Goal: Task Accomplishment & Management: Manage account settings

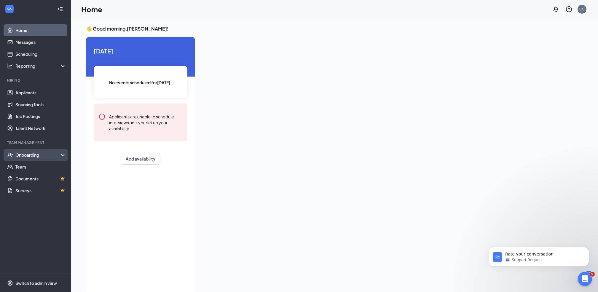
click at [25, 153] on div "Onboarding" at bounding box center [38, 155] width 46 height 6
click at [30, 165] on link "Overview" at bounding box center [40, 167] width 51 height 12
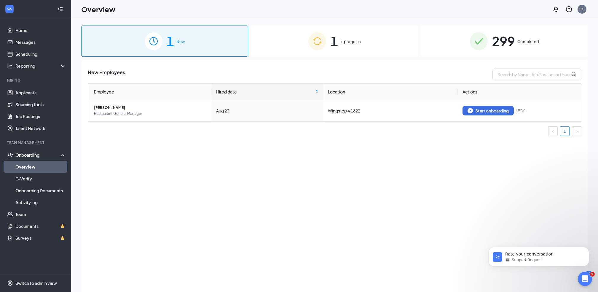
click at [358, 39] on span "In progress" at bounding box center [350, 42] width 20 height 6
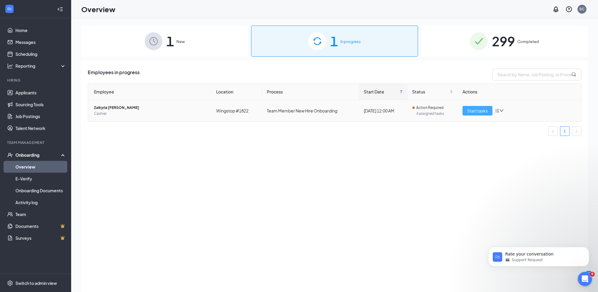
click at [469, 107] on button "Start tasks" at bounding box center [477, 110] width 30 height 9
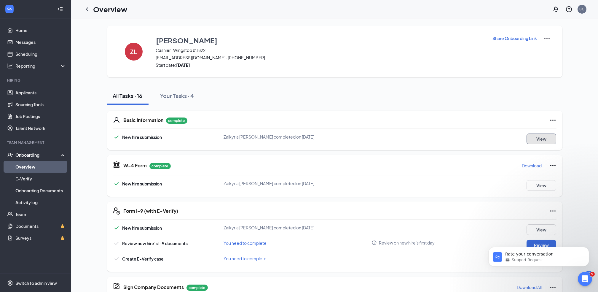
click at [538, 139] on button "View" at bounding box center [541, 138] width 30 height 11
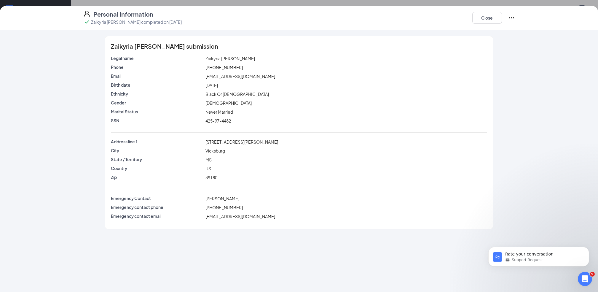
click at [514, 17] on icon "Ellipses" at bounding box center [511, 17] width 7 height 7
click at [485, 19] on button "Close" at bounding box center [487, 18] width 30 height 12
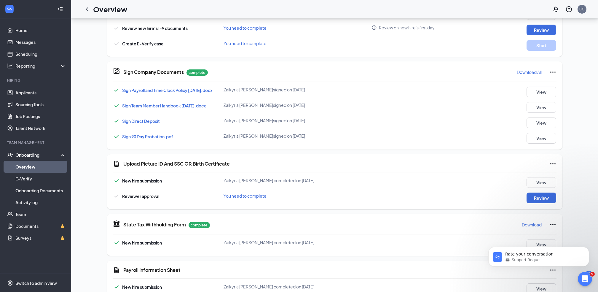
scroll to position [305, 0]
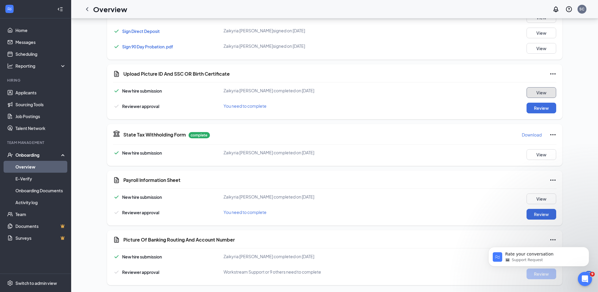
click at [539, 91] on button "View" at bounding box center [541, 92] width 30 height 11
click at [539, 91] on div "Upload Picture ID And SSC OR Birth Certificate: New hire submission Zaikyria Ra…" at bounding box center [299, 146] width 598 height 292
click at [539, 91] on button "View" at bounding box center [541, 92] width 30 height 11
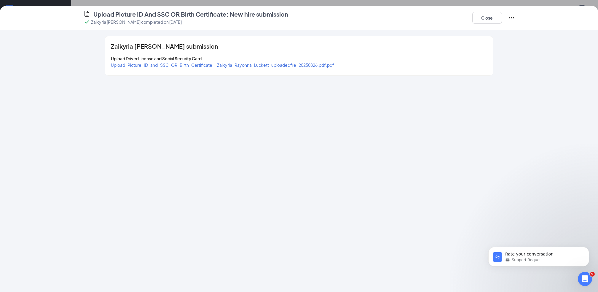
click at [539, 91] on div "Upload Picture ID And SSC OR Birth Certificate: New hire submission Zaikyria Ra…" at bounding box center [299, 146] width 598 height 292
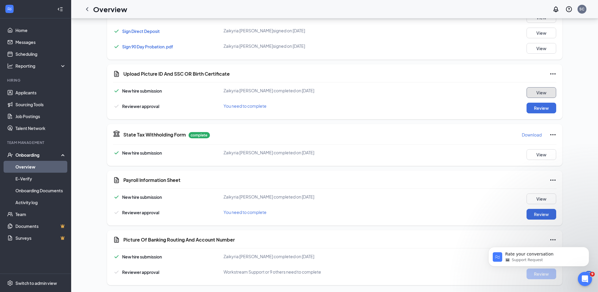
click at [539, 91] on button "View" at bounding box center [541, 92] width 30 height 11
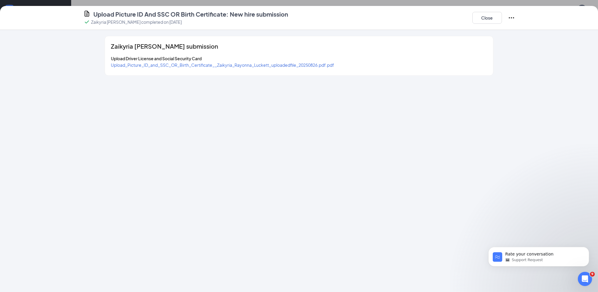
click at [288, 65] on span "Upload_Picture_ID_and_SSC_OR_Birth_Certificate__Zaikyria_Rayonna_Luckett_upload…" at bounding box center [222, 64] width 223 height 5
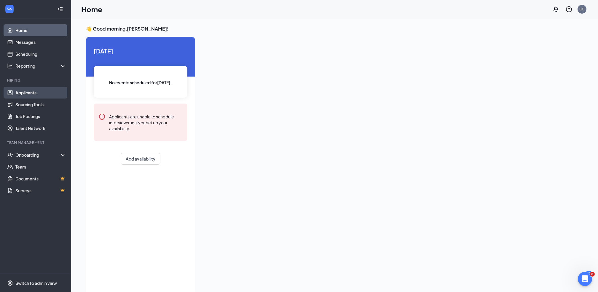
click at [28, 92] on link "Applicants" at bounding box center [40, 93] width 51 height 12
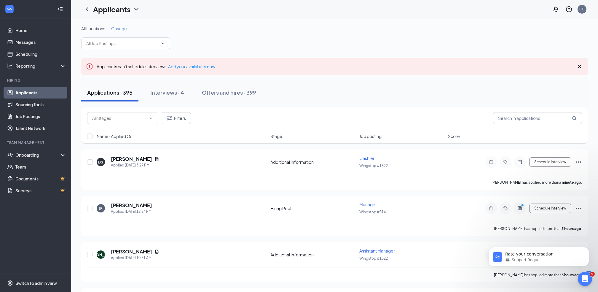
click at [28, 92] on link "Applicants" at bounding box center [40, 93] width 51 height 12
click at [36, 91] on link "Applicants" at bounding box center [40, 93] width 51 height 12
click at [37, 153] on div "Onboarding" at bounding box center [38, 155] width 46 height 6
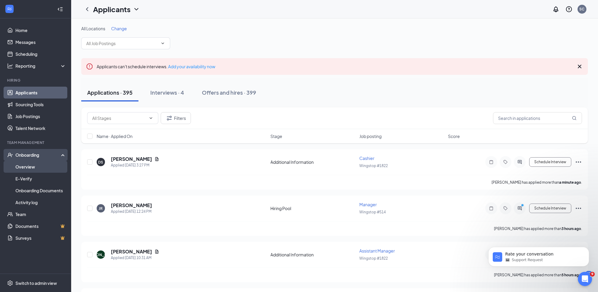
click at [35, 166] on link "Overview" at bounding box center [40, 167] width 51 height 12
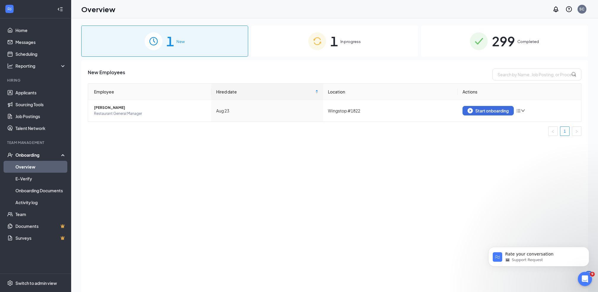
click at [348, 38] on div "1 In progress" at bounding box center [334, 40] width 167 height 31
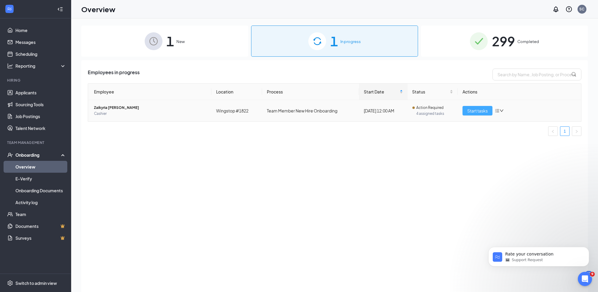
click at [475, 111] on span "Start tasks" at bounding box center [477, 110] width 20 height 7
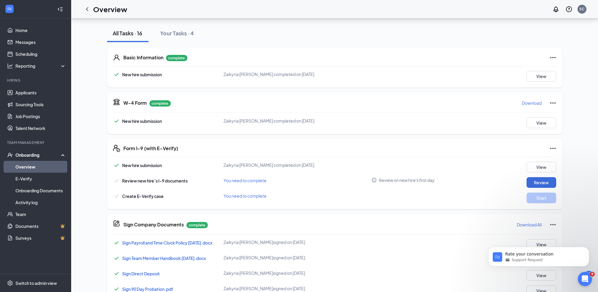
scroll to position [79, 0]
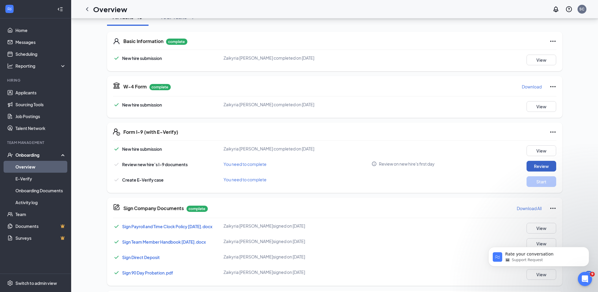
click at [542, 162] on button "Review" at bounding box center [541, 166] width 30 height 11
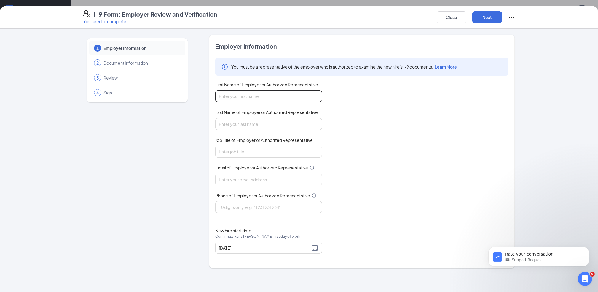
click at [288, 96] on input "First Name of Employer or Authorized Representative" at bounding box center [268, 96] width 107 height 12
click at [129, 90] on span "Sign" at bounding box center [141, 93] width 76 height 6
click at [240, 92] on input "First Name of Employer or Authorized Representative" at bounding box center [268, 96] width 107 height 12
click at [169, 171] on div "1 Employer Information 2 Document Information 3 Review 4 Sign" at bounding box center [137, 151] width 108 height 233
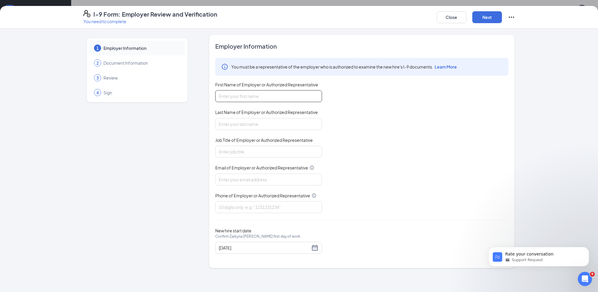
click at [289, 94] on input "First Name of Employer or Authorized Representative" at bounding box center [268, 96] width 107 height 12
type input "sharon"
type input "clark"
type input "Sclark@wingmgt.com"
drag, startPoint x: 271, startPoint y: 145, endPoint x: 269, endPoint y: 149, distance: 5.0
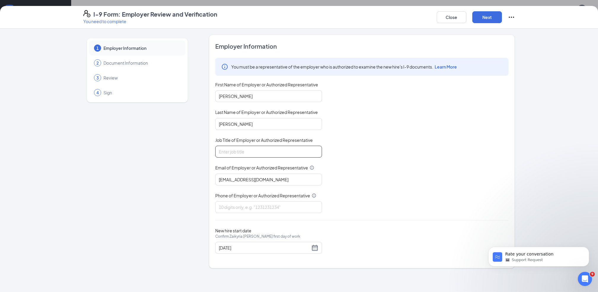
click at [269, 146] on input "Job Title of Employer or Authorized Representative" at bounding box center [268, 152] width 107 height 12
type input "DM"
click at [243, 203] on input "Phone of Employer or Authorized Representative" at bounding box center [268, 207] width 107 height 12
type input "6018508042"
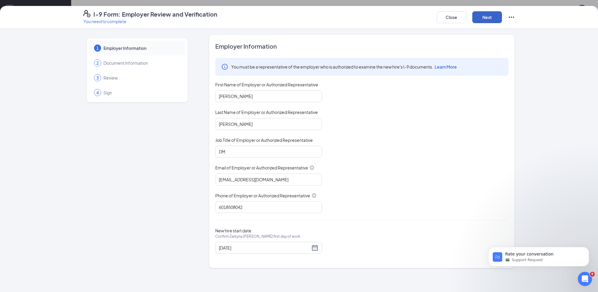
click at [492, 15] on button "Next" at bounding box center [487, 17] width 30 height 12
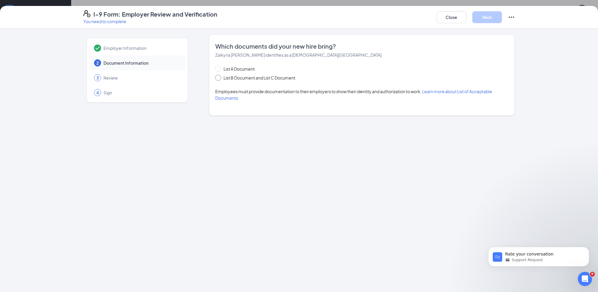
click at [227, 78] on span "List B Document and List C Document" at bounding box center [259, 77] width 76 height 7
click at [219, 78] on input "List B Document and List C Document" at bounding box center [217, 77] width 4 height 4
radio input "true"
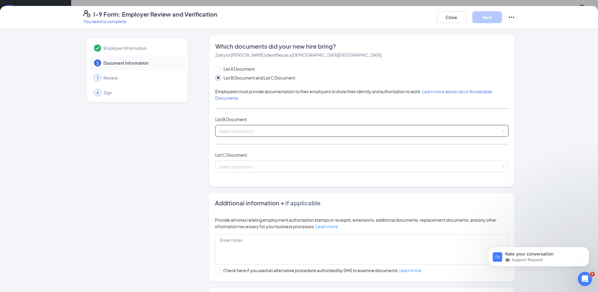
click at [235, 128] on input "search" at bounding box center [360, 129] width 282 height 9
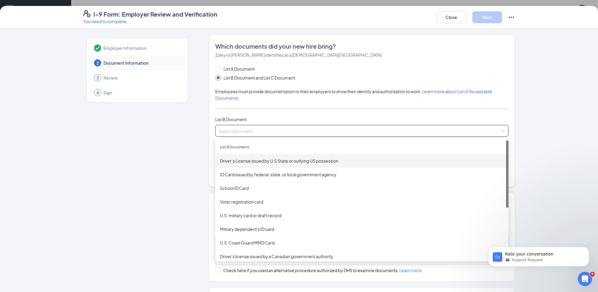
click at [240, 160] on div "Driver’s License issued by U.S State or outlying US possession" at bounding box center [362, 160] width 284 height 7
click at [240, 160] on div "List A Document List B Document and List C Document Employees must provide docu…" at bounding box center [361, 123] width 293 height 114
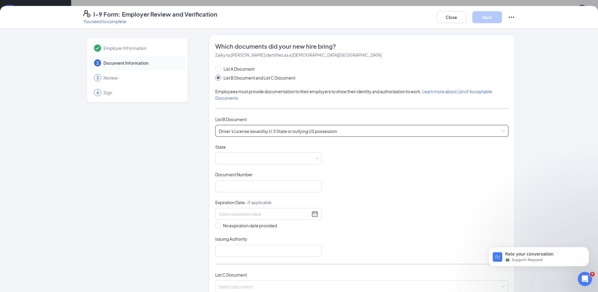
click at [280, 132] on span "Driver’s License issued by U.S State or outlying US possession" at bounding box center [362, 130] width 286 height 11
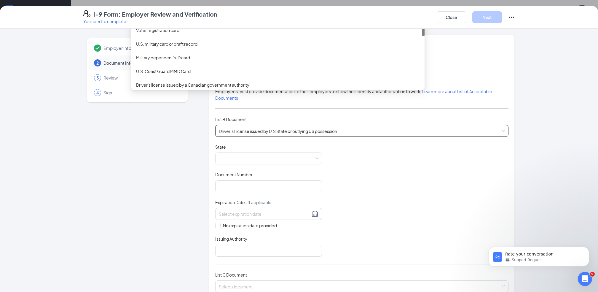
click at [280, 132] on span "Driver’s License issued by U.S State or outlying US possession" at bounding box center [362, 130] width 286 height 11
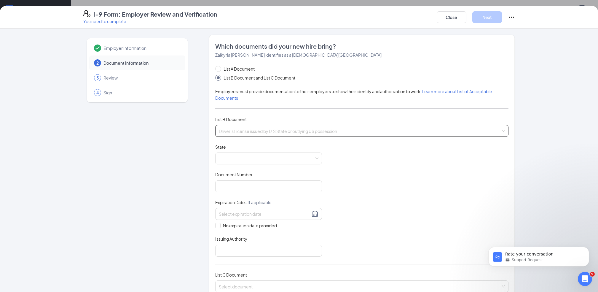
click at [280, 132] on span "Driver’s License issued by U.S State or outlying US possession" at bounding box center [362, 130] width 286 height 11
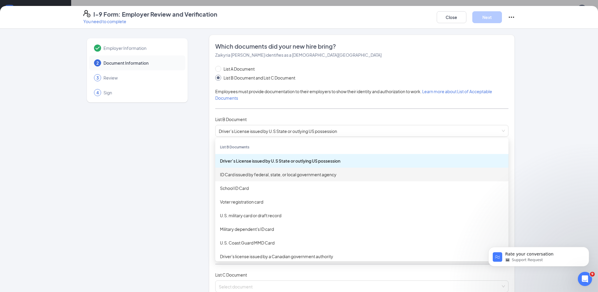
click at [169, 167] on div "Employer Information 2 Document Information 3 Review 4 Sign" at bounding box center [137, 246] width 108 height 423
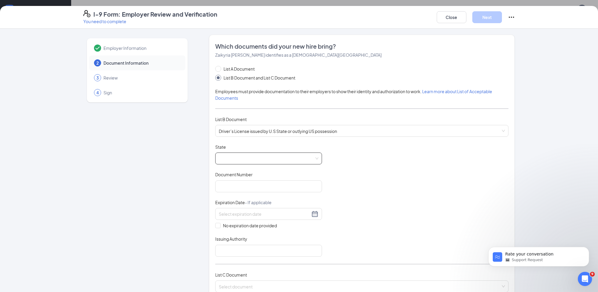
click at [237, 156] on span at bounding box center [269, 158] width 100 height 11
click at [234, 211] on div "Mississippi" at bounding box center [268, 213] width 97 height 7
click at [221, 181] on input "Document Number" at bounding box center [268, 186] width 107 height 12
type input "718849431"
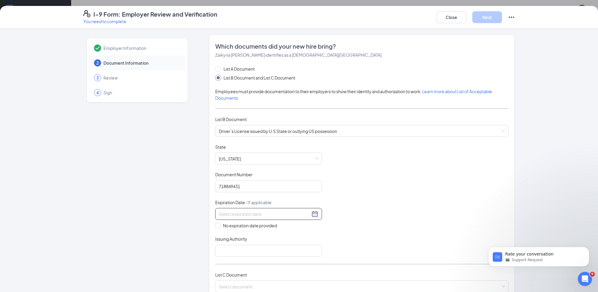
click at [237, 208] on div at bounding box center [268, 214] width 107 height 12
click at [262, 227] on button "2026" at bounding box center [259, 226] width 10 height 12
type input "11/07/2026"
click at [339, 231] on div "Document Title Driver’s License issued by U.S State or outlying US possession S…" at bounding box center [361, 200] width 293 height 113
click at [311, 212] on div at bounding box center [269, 213] width 100 height 7
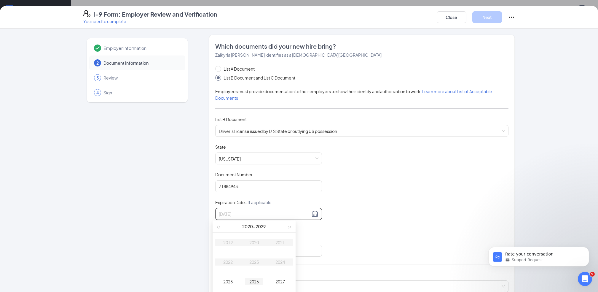
click at [257, 281] on div "2026" at bounding box center [254, 281] width 18 height 7
click at [255, 256] on div "11" at bounding box center [253, 256] width 7 height 7
click at [313, 212] on div "11/11/2026" at bounding box center [269, 213] width 100 height 7
type input "11/07/2026"
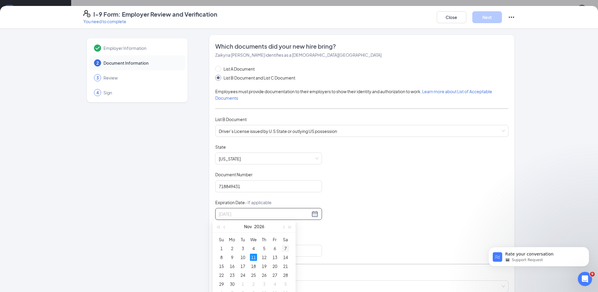
click at [284, 247] on div "7" at bounding box center [285, 248] width 7 height 7
click at [240, 245] on input "Issuing Authority" at bounding box center [268, 251] width 107 height 12
type input "MISSISSIPPI"
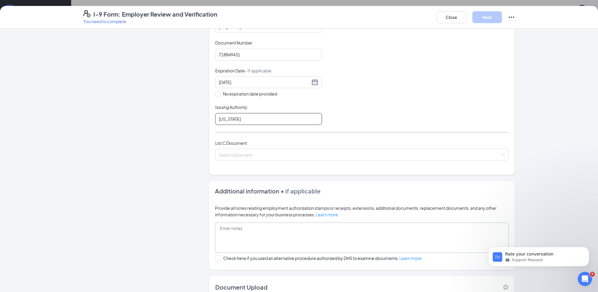
scroll to position [158, 0]
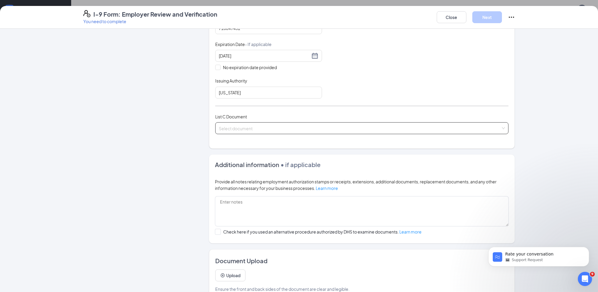
click at [228, 128] on input "search" at bounding box center [360, 126] width 282 height 9
click at [232, 126] on input "search" at bounding box center [360, 126] width 282 height 9
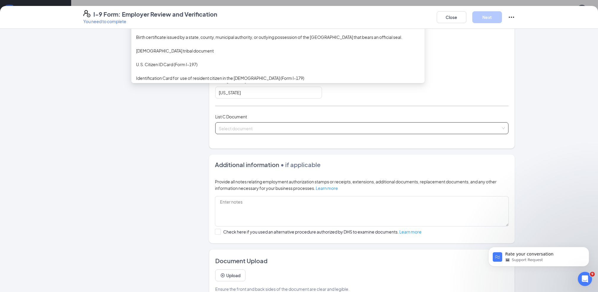
click at [232, 126] on input "search" at bounding box center [360, 126] width 282 height 9
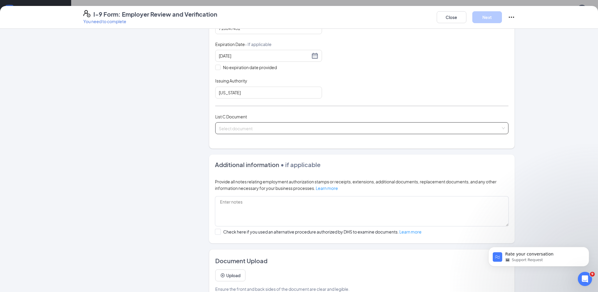
click at [239, 122] on input "search" at bounding box center [360, 126] width 282 height 9
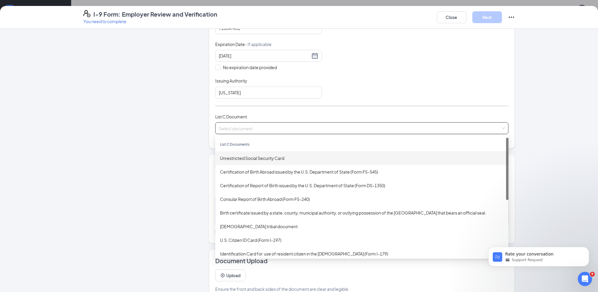
click at [236, 159] on div "Unrestricted Social Security Card" at bounding box center [362, 158] width 284 height 7
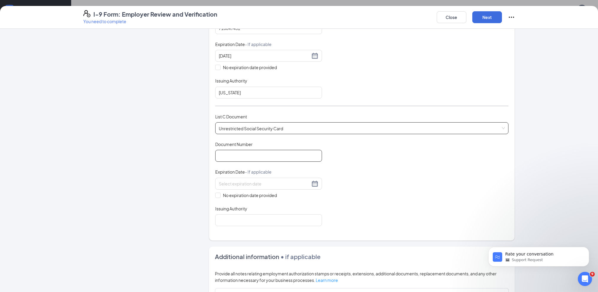
click at [234, 156] on input "Document Number" at bounding box center [268, 156] width 107 height 12
type input "425974482"
click at [215, 194] on span at bounding box center [217, 194] width 5 height 5
click at [347, 167] on div "Document Title Unrestricted Social Security Card Document Number 425974482 Expi…" at bounding box center [361, 183] width 293 height 85
click at [480, 15] on button "Next" at bounding box center [487, 17] width 30 height 12
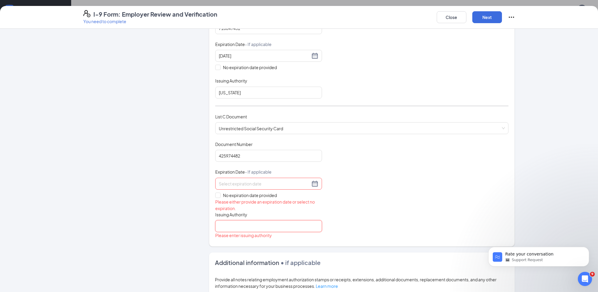
click at [229, 225] on input "Issuing Authority" at bounding box center [268, 226] width 107 height 12
type input "SOC.ADM"
click at [475, 60] on div "Document Title Driver’s License issued by U.S State or outlying US possession S…" at bounding box center [361, 42] width 293 height 113
click at [215, 193] on input "No expiration date provided" at bounding box center [217, 194] width 4 height 4
checkbox input "true"
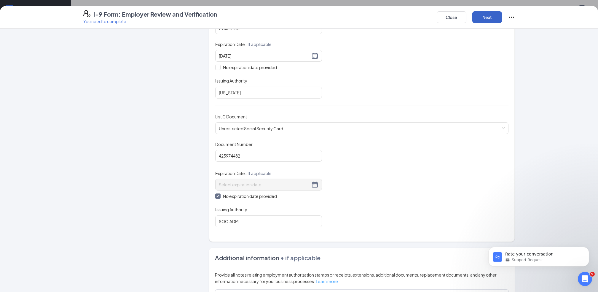
click at [486, 16] on button "Next" at bounding box center [487, 17] width 30 height 12
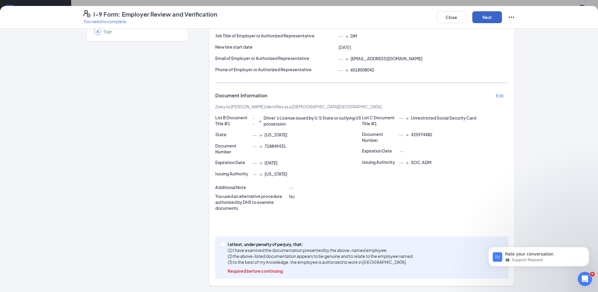
scroll to position [60, 0]
click at [220, 245] on input "I attest, under penalty of perjury, that: (1) I have examined the documentation…" at bounding box center [222, 244] width 4 height 4
checkbox input "true"
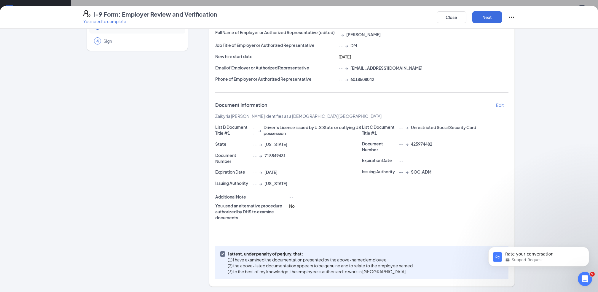
scroll to position [305, 0]
click at [491, 16] on button "Next" at bounding box center [487, 17] width 30 height 12
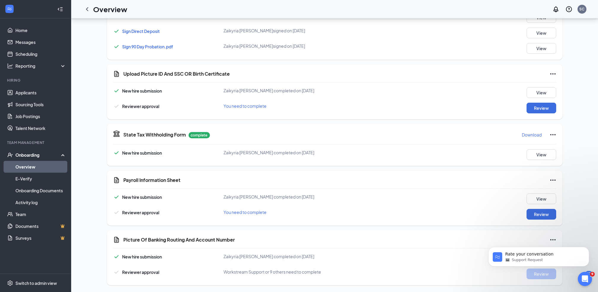
scroll to position [98, 0]
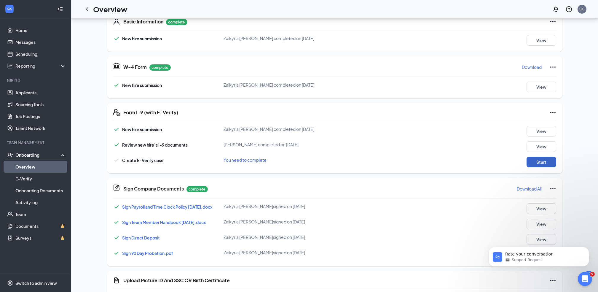
click at [536, 162] on button "Start" at bounding box center [541, 162] width 30 height 11
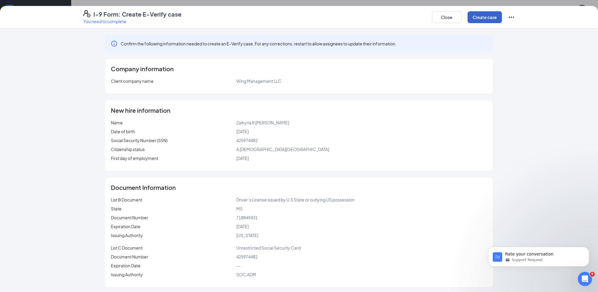
click at [483, 15] on button "Create case" at bounding box center [485, 17] width 34 height 12
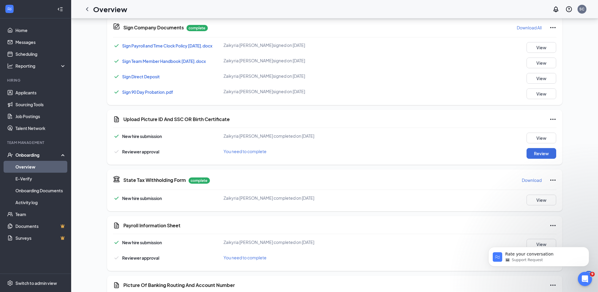
scroll to position [296, 0]
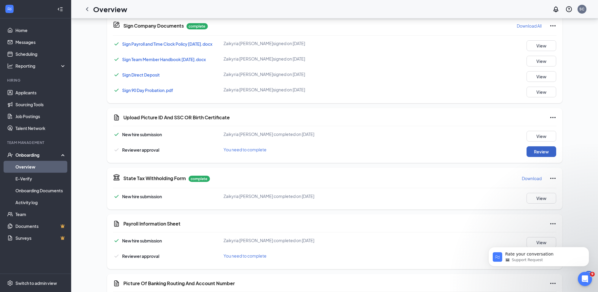
click at [547, 147] on button "Review" at bounding box center [541, 151] width 30 height 11
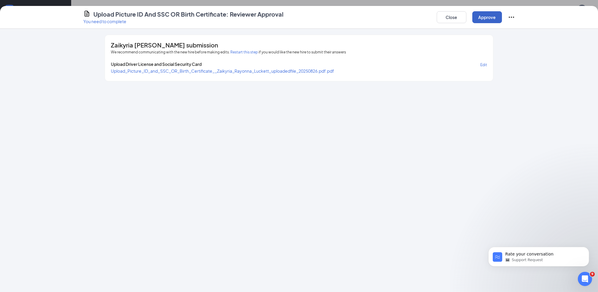
click at [485, 18] on button "Approve" at bounding box center [487, 17] width 30 height 12
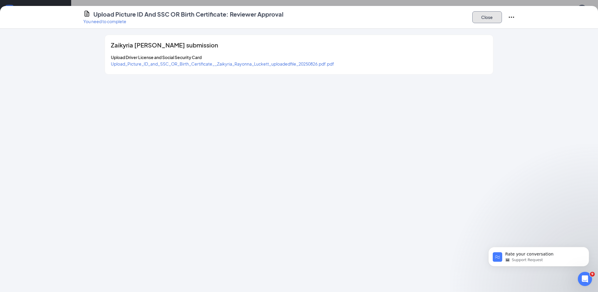
drag, startPoint x: 492, startPoint y: 15, endPoint x: 485, endPoint y: 29, distance: 16.2
click at [493, 16] on button "Close" at bounding box center [487, 17] width 30 height 12
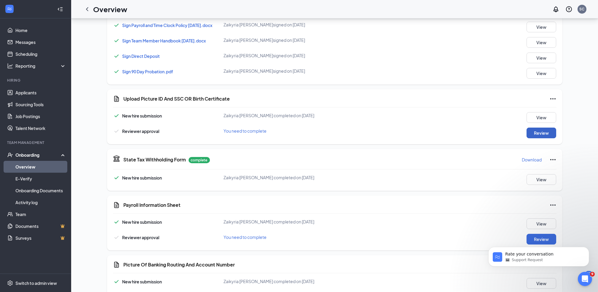
scroll to position [340, 0]
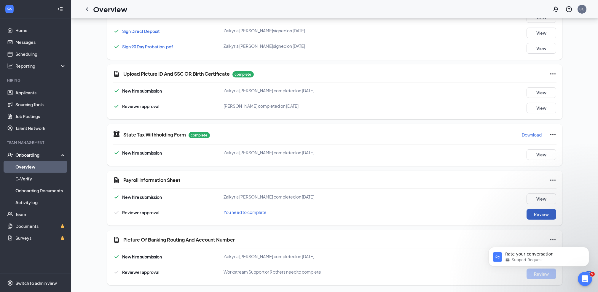
click at [543, 210] on button "Review" at bounding box center [541, 214] width 30 height 11
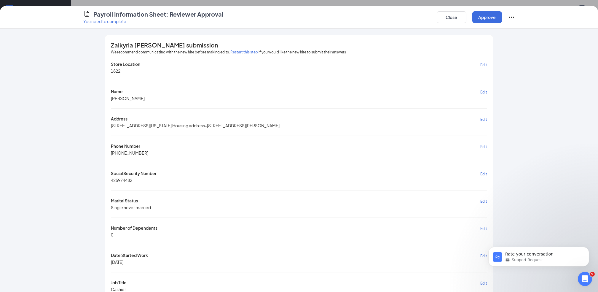
click at [513, 9] on div "Payroll Information Sheet: Reviewer Approval You need to complete Close Approve" at bounding box center [299, 17] width 598 height 23
click at [487, 17] on button "Approve" at bounding box center [487, 17] width 30 height 12
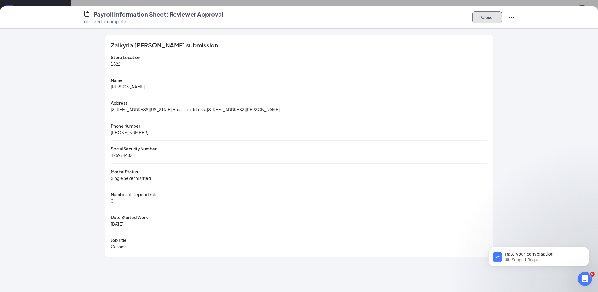
click at [489, 19] on button "Close" at bounding box center [487, 17] width 30 height 12
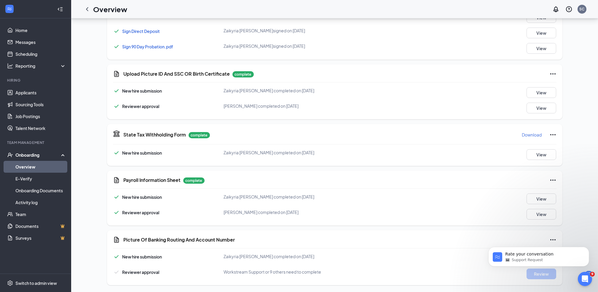
click at [362, 241] on div "Picture Of Banking Routing And Account Number" at bounding box center [340, 239] width 433 height 7
click at [531, 255] on p "Rate your conversation" at bounding box center [543, 254] width 76 height 6
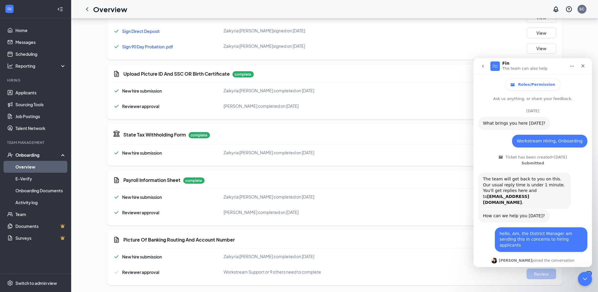
scroll to position [29, 0]
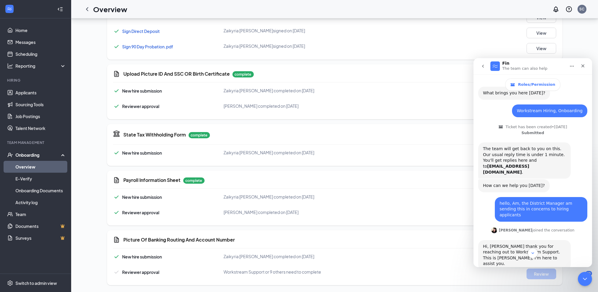
click at [446, 245] on div "Picture Of Banking Routing And Account Number New hire submission Zaikyria Rayo…" at bounding box center [334, 257] width 455 height 55
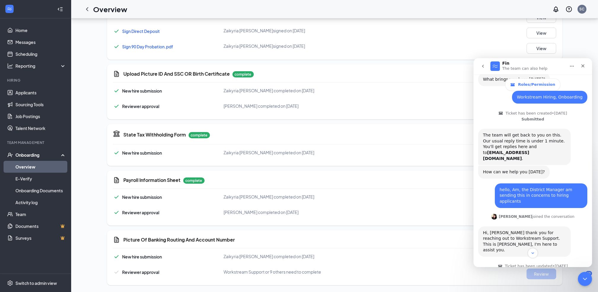
scroll to position [45, 0]
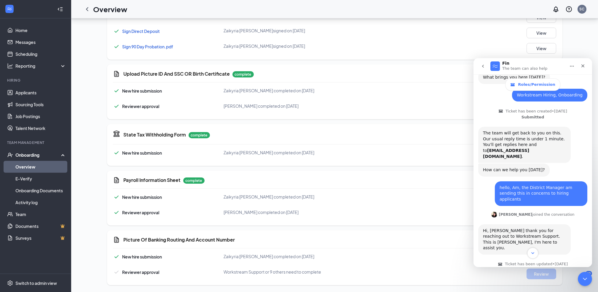
click at [530, 255] on icon "Scroll to bottom" at bounding box center [532, 252] width 5 height 5
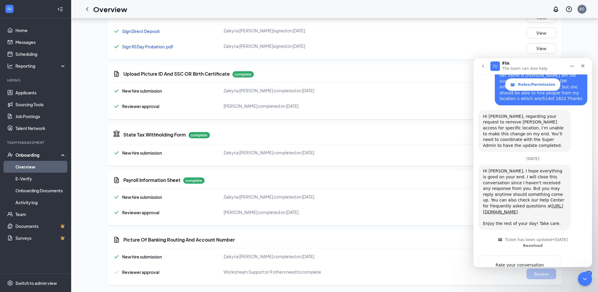
scroll to position [399, 0]
click at [579, 276] on div "Close Intercom Messenger" at bounding box center [584, 278] width 14 height 14
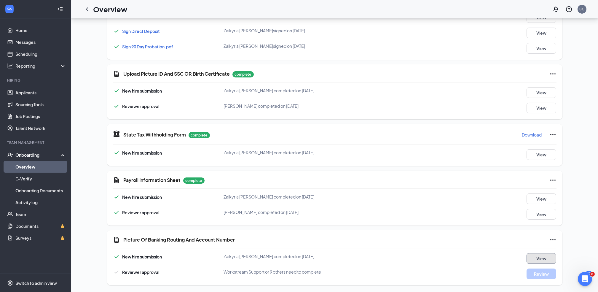
click at [536, 257] on button "View" at bounding box center [541, 258] width 30 height 11
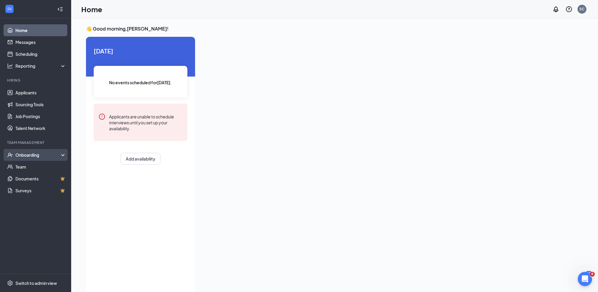
click at [29, 154] on div "Onboarding" at bounding box center [38, 155] width 46 height 6
click at [28, 161] on link "Overview" at bounding box center [40, 167] width 51 height 12
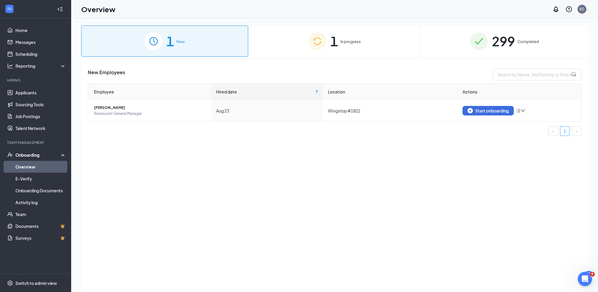
click at [346, 38] on div "1 In progress" at bounding box center [334, 40] width 167 height 31
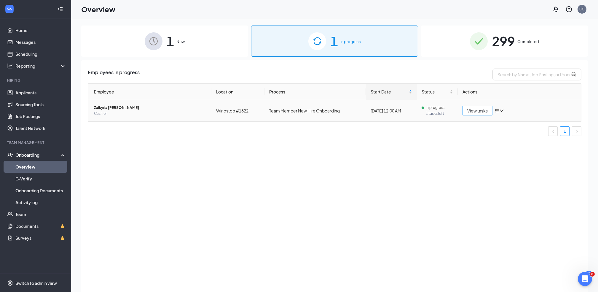
click at [478, 110] on span "View tasks" at bounding box center [477, 110] width 20 height 7
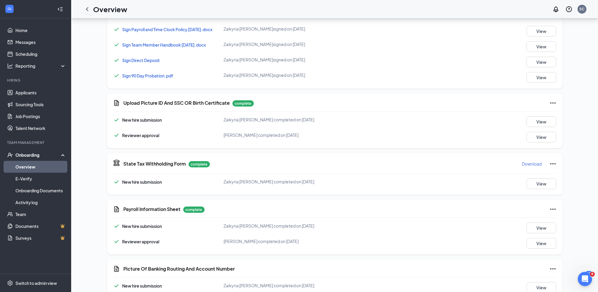
scroll to position [340, 0]
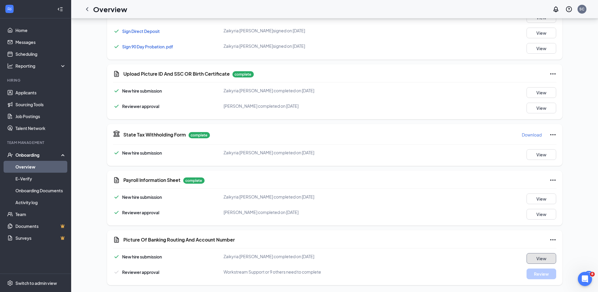
click at [540, 259] on button "View" at bounding box center [541, 258] width 30 height 11
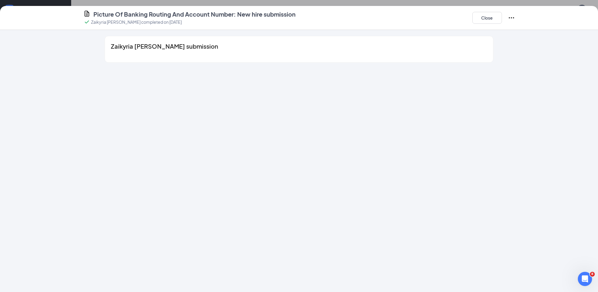
click at [510, 16] on icon "Ellipses" at bounding box center [511, 17] width 7 height 7
click at [519, 29] on span "Mark as complete" at bounding box center [533, 30] width 35 height 6
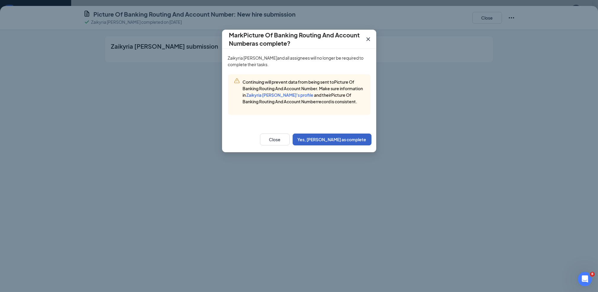
click at [359, 145] on button "Yes, [PERSON_NAME] as complete" at bounding box center [332, 139] width 79 height 12
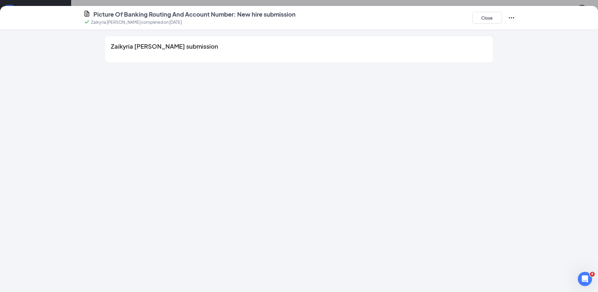
click at [398, 168] on div "Zaikyria [PERSON_NAME] submission" at bounding box center [299, 161] width 598 height 262
click at [498, 17] on button "Close" at bounding box center [487, 18] width 30 height 12
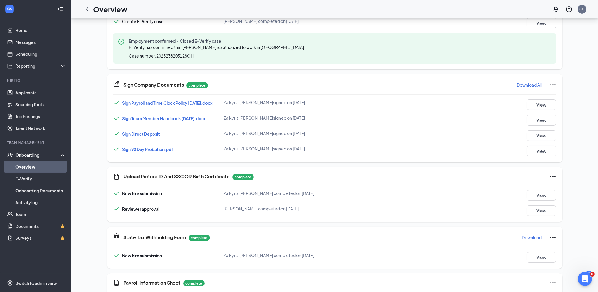
scroll to position [340, 0]
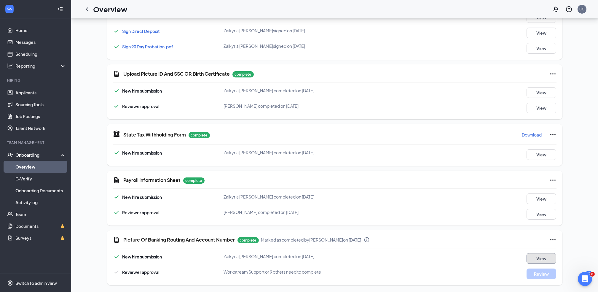
click at [542, 256] on button "View" at bounding box center [541, 258] width 30 height 11
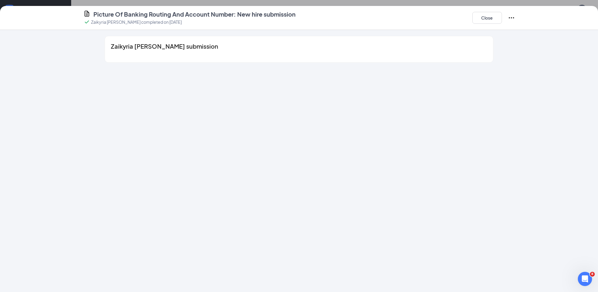
click at [515, 17] on div "Picture Of Banking Routing And Account Number: New hire submission [GEOGRAPHIC_…" at bounding box center [298, 17] width 455 height 15
click at [512, 15] on icon "Ellipses" at bounding box center [511, 17] width 7 height 7
click at [520, 27] on span "Mark as incomplete" at bounding box center [535, 30] width 38 height 6
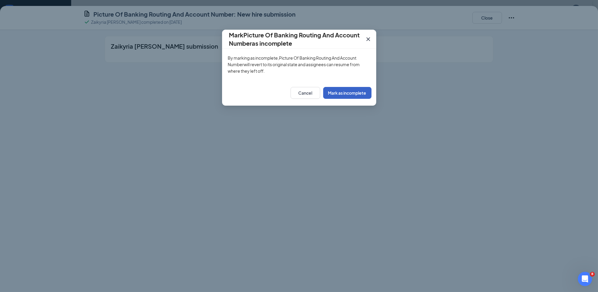
click at [355, 94] on button "Mark as incomplete" at bounding box center [347, 93] width 48 height 12
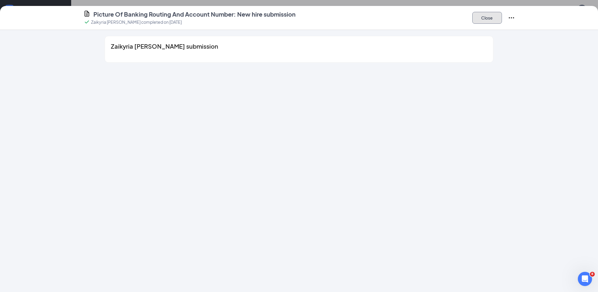
click at [486, 17] on button "Close" at bounding box center [487, 18] width 30 height 12
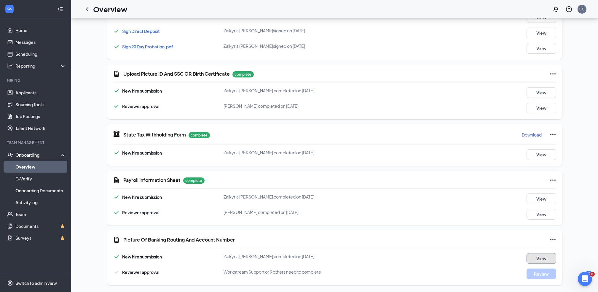
click at [536, 258] on button "View" at bounding box center [541, 258] width 30 height 11
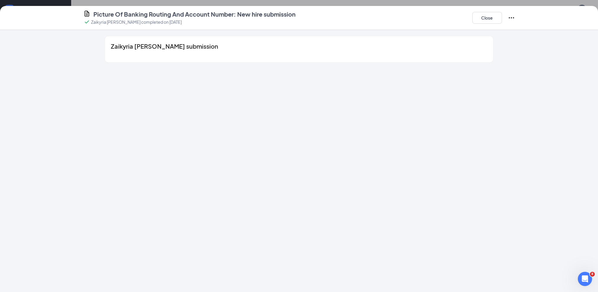
click at [508, 15] on icon "Ellipses" at bounding box center [511, 17] width 7 height 7
click at [539, 27] on span "Mark as complete" at bounding box center [533, 30] width 35 height 6
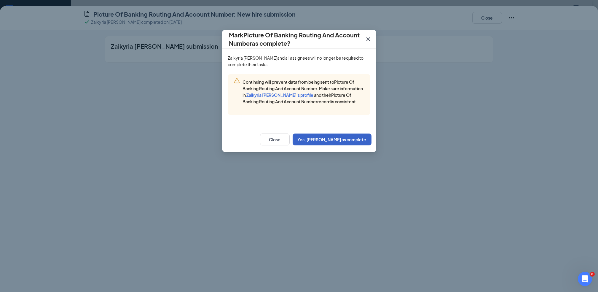
click at [343, 145] on button "Yes, [PERSON_NAME] as complete" at bounding box center [332, 139] width 79 height 12
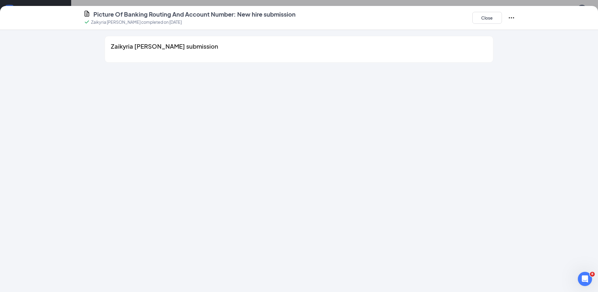
click at [343, 146] on div "Zaikyria [PERSON_NAME] submission" at bounding box center [299, 161] width 598 height 262
drag, startPoint x: 343, startPoint y: 146, endPoint x: 551, endPoint y: 77, distance: 219.3
click at [551, 77] on div "Zaikyria [PERSON_NAME] submission" at bounding box center [299, 161] width 598 height 262
click at [481, 18] on button "Close" at bounding box center [487, 18] width 30 height 12
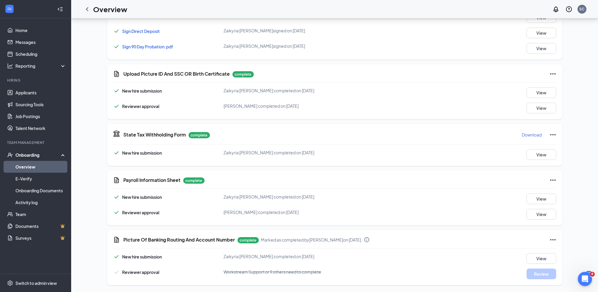
click at [549, 237] on icon "Ellipses" at bounding box center [552, 239] width 7 height 7
drag, startPoint x: 568, startPoint y: 245, endPoint x: 464, endPoint y: 269, distance: 106.9
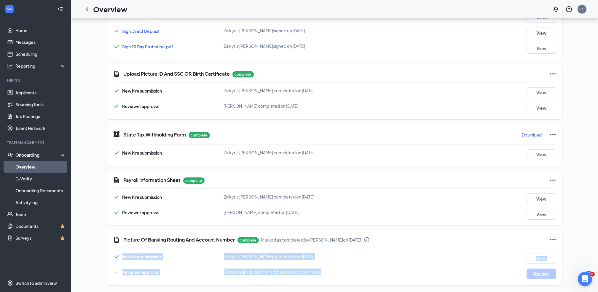
click at [464, 269] on div "Reviewer approval Workstream Support or 9 others need to complete Review" at bounding box center [334, 273] width 443 height 11
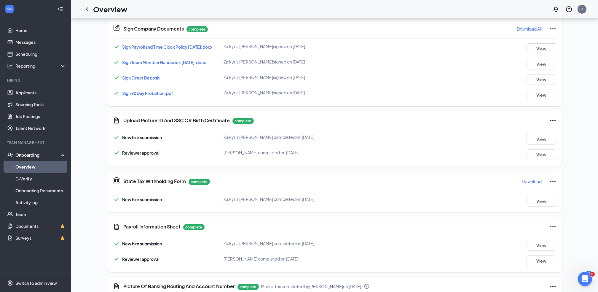
scroll to position [300, 0]
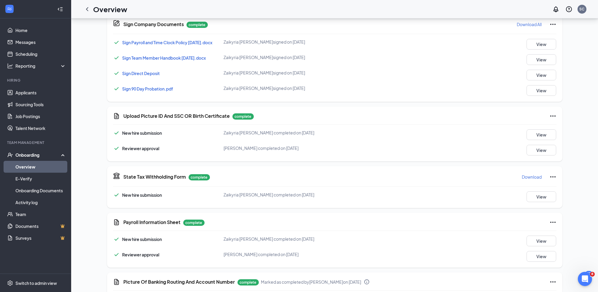
click at [551, 177] on icon "Ellipses" at bounding box center [552, 176] width 7 height 7
click at [582, 151] on div "ZL Zaikyria [PERSON_NAME] Cashier · Wingstop #1822 [EMAIL_ADDRESS][DOMAIN_NAME]…" at bounding box center [334, 25] width 507 height 601
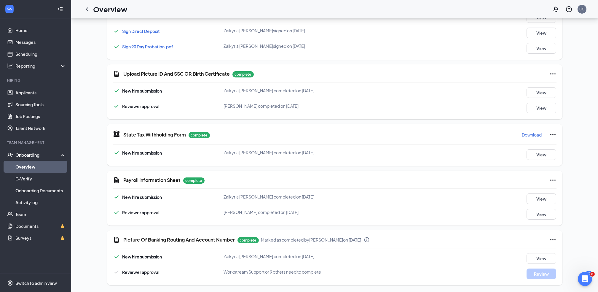
click at [554, 240] on icon "Ellipses" at bounding box center [552, 239] width 7 height 7
click at [474, 257] on div "New hire submission [GEOGRAPHIC_DATA][PERSON_NAME] completed on [DATE] View" at bounding box center [334, 258] width 443 height 11
click at [43, 154] on div "Onboarding" at bounding box center [38, 155] width 46 height 6
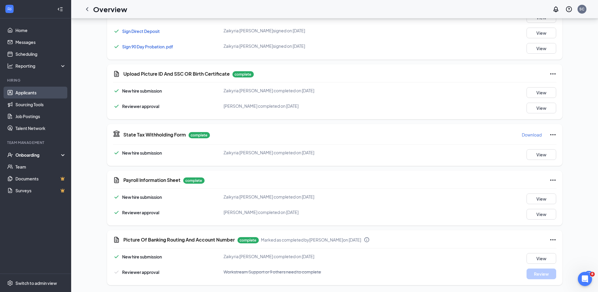
click at [32, 92] on link "Applicants" at bounding box center [40, 93] width 51 height 12
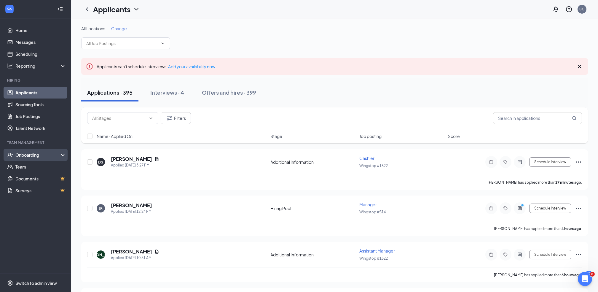
click at [40, 153] on div "Onboarding" at bounding box center [38, 155] width 46 height 6
click at [35, 167] on link "Overview" at bounding box center [40, 167] width 51 height 12
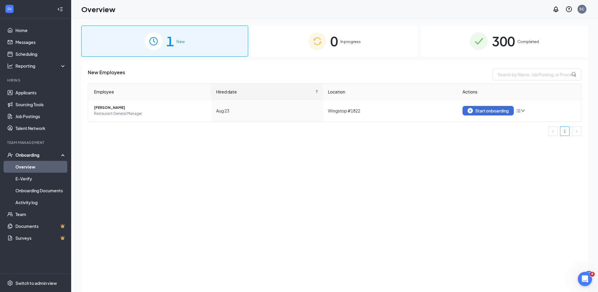
click at [347, 37] on div "0 In progress" at bounding box center [334, 40] width 167 height 31
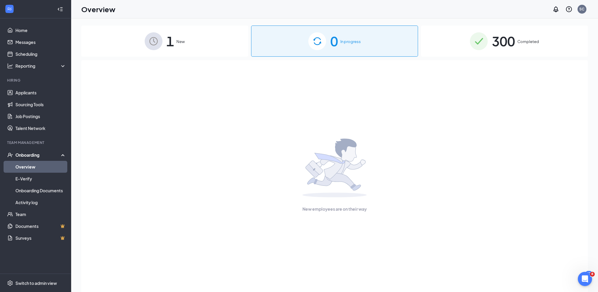
click at [181, 41] on span "New" at bounding box center [181, 42] width 8 height 6
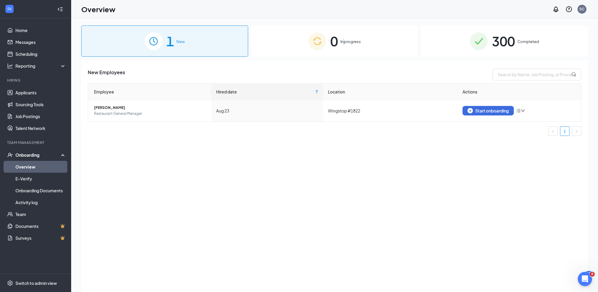
click at [344, 41] on div "0 In progress" at bounding box center [334, 40] width 167 height 31
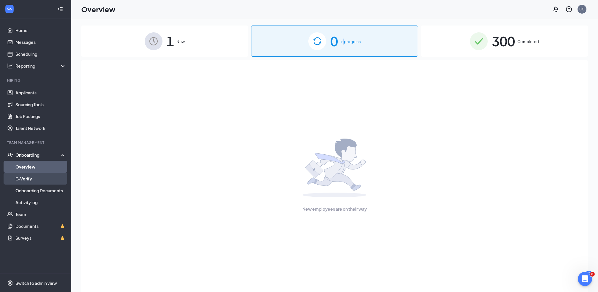
click at [31, 176] on link "E-Verify" at bounding box center [40, 179] width 51 height 12
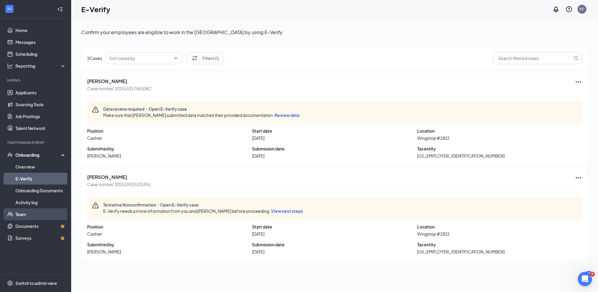
click at [30, 214] on link "Team" at bounding box center [40, 214] width 51 height 12
